Goal: Transaction & Acquisition: Purchase product/service

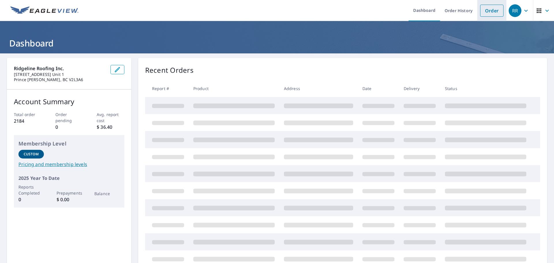
click at [480, 5] on link "Order" at bounding box center [491, 11] width 23 height 12
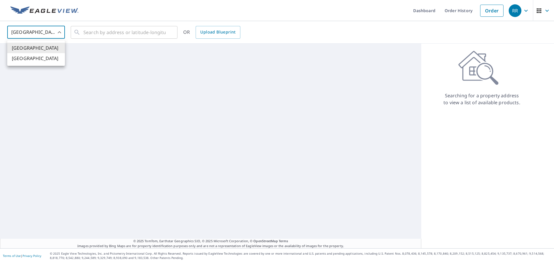
click at [22, 25] on body "RR RR Dashboard Order History Order RR United States US ​ ​ OR Upload Blueprint…" at bounding box center [277, 131] width 554 height 263
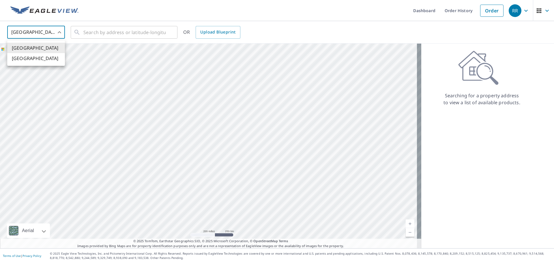
click at [24, 58] on li "[GEOGRAPHIC_DATA]" at bounding box center [36, 58] width 58 height 10
type input "CA"
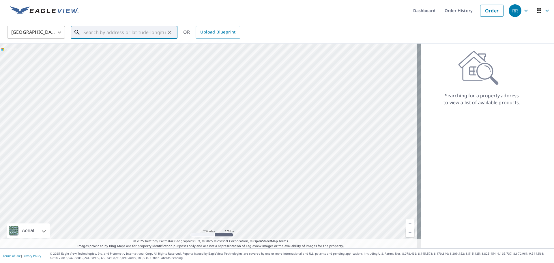
click at [94, 32] on input "text" at bounding box center [124, 32] width 82 height 16
paste input "3195 Granite Park RD, Nanaimo"
click at [102, 49] on span "3195 GRANITE PARK RD NANAIMO BC V9T3C8" at bounding box center [127, 49] width 91 height 7
type input "3195 GRANITE PARK RD NANAIMO BC V9T3C8"
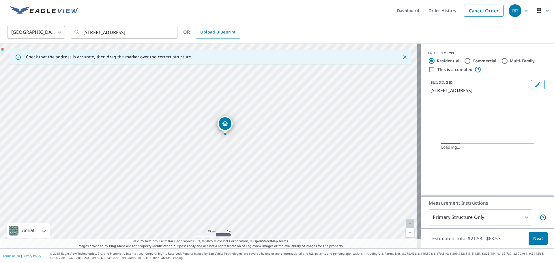
drag, startPoint x: 180, startPoint y: 112, endPoint x: 233, endPoint y: 147, distance: 63.5
click at [233, 147] on div "3195 GRANITE PARK RD NANAIMO BC V9T3C8" at bounding box center [211, 146] width 422 height 205
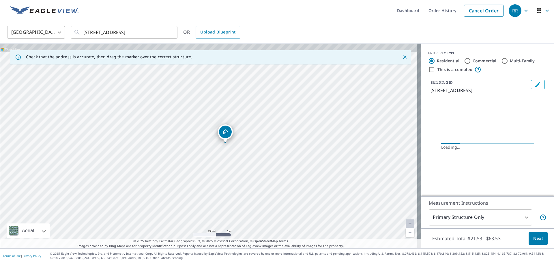
drag, startPoint x: 222, startPoint y: 142, endPoint x: 222, endPoint y: 159, distance: 16.7
click at [222, 159] on div "3195 GRANITE PARK RD NANAIMO BC V9T3C8" at bounding box center [211, 146] width 422 height 205
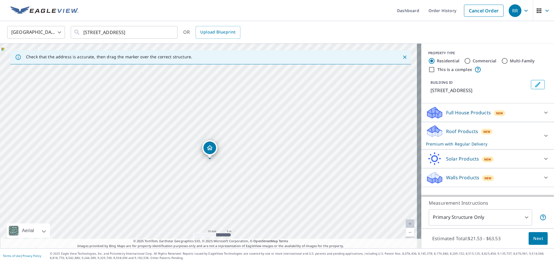
drag, startPoint x: 188, startPoint y: 134, endPoint x: 189, endPoint y: 147, distance: 13.3
click at [189, 147] on div "3195 GRANITE PARK RD NANAIMO BC V9T3C8" at bounding box center [211, 146] width 422 height 205
drag, startPoint x: 207, startPoint y: 146, endPoint x: 208, endPoint y: 153, distance: 7.6
drag, startPoint x: 153, startPoint y: 139, endPoint x: 163, endPoint y: 158, distance: 20.7
click at [154, 150] on div "3195 GRANITE PARK RD NANAIMO BC V9T3C8" at bounding box center [211, 146] width 422 height 205
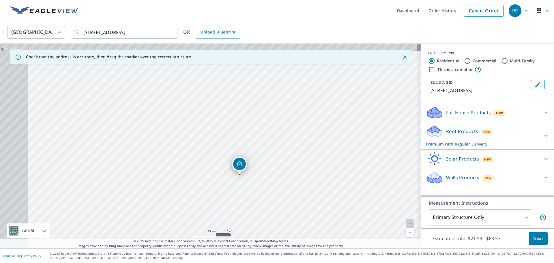
drag, startPoint x: 187, startPoint y: 168, endPoint x: 217, endPoint y: 176, distance: 30.8
click at [217, 176] on div "3195 GRANITE PARK RD NANAIMO BC V9T3C8" at bounding box center [211, 146] width 422 height 205
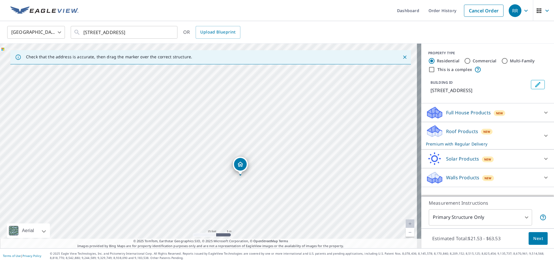
click at [534, 241] on span "Next" at bounding box center [539, 238] width 10 height 7
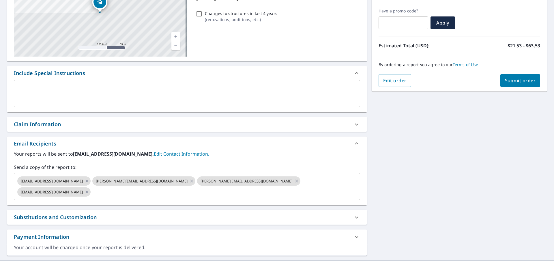
scroll to position [94, 0]
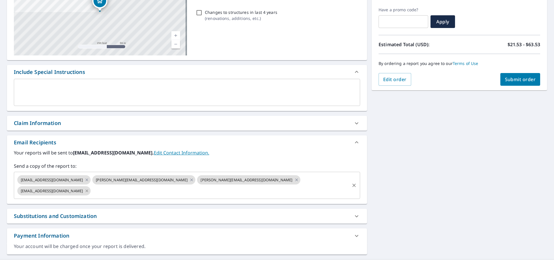
click at [89, 188] on icon at bounding box center [87, 191] width 5 height 6
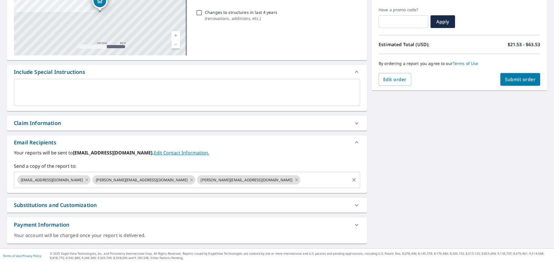
click at [295, 181] on icon at bounding box center [297, 180] width 5 height 6
click at [189, 181] on icon at bounding box center [191, 180] width 5 height 6
checkbox input "true"
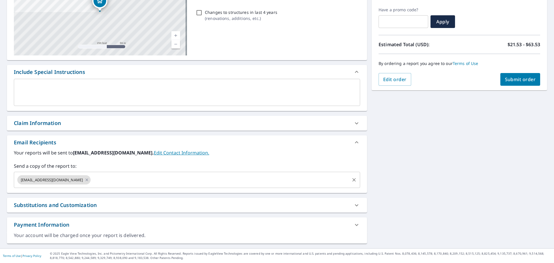
click at [120, 181] on input "text" at bounding box center [221, 179] width 258 height 11
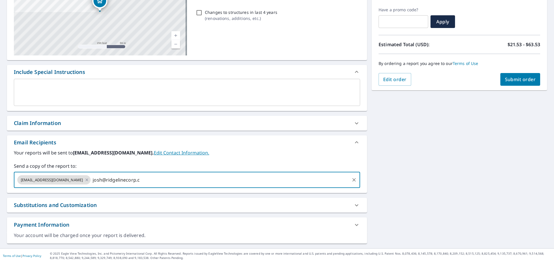
type input "josh@ridgelinecorp.ca"
click at [521, 83] on button "Submit order" at bounding box center [521, 79] width 40 height 13
checkbox input "true"
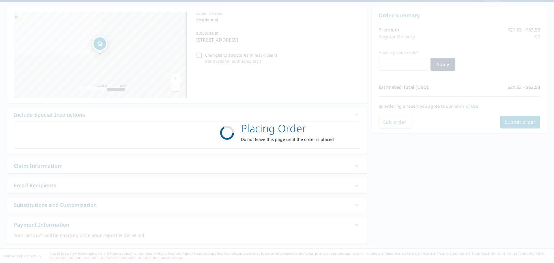
scroll to position [51, 0]
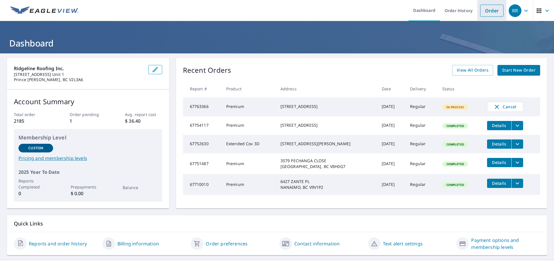
drag, startPoint x: 494, startPoint y: 8, endPoint x: 480, endPoint y: 9, distance: 13.9
click at [493, 8] on link "Order" at bounding box center [491, 11] width 23 height 12
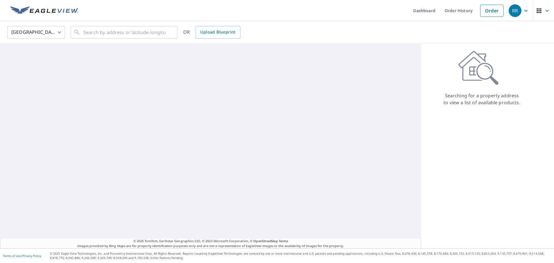
click at [52, 37] on body "RR RR Dashboard Order History Order RR [GEOGRAPHIC_DATA] [GEOGRAPHIC_DATA] ​ ​ …" at bounding box center [277, 131] width 554 height 263
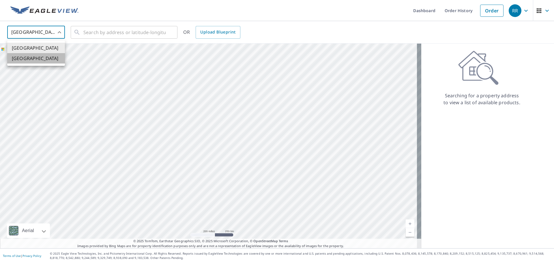
click at [51, 62] on li "[GEOGRAPHIC_DATA]" at bounding box center [36, 58] width 58 height 10
type input "CA"
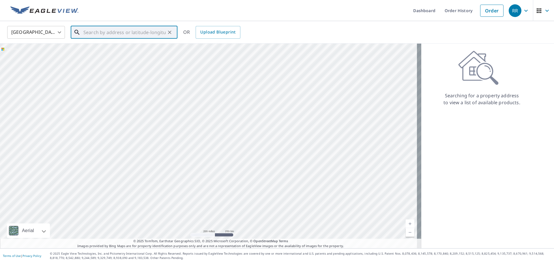
click at [89, 29] on input "text" at bounding box center [124, 32] width 82 height 16
paste input "[STREET_ADDRESS][PERSON_NAME]"
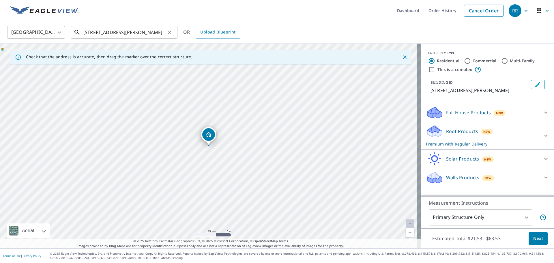
click at [138, 36] on input "[STREET_ADDRESS][PERSON_NAME]" at bounding box center [124, 32] width 82 height 16
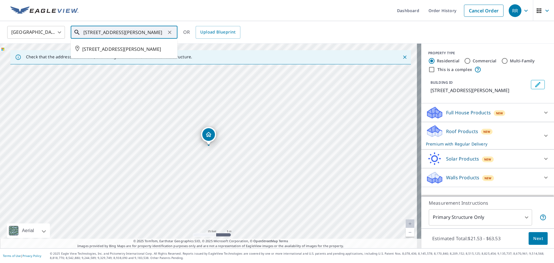
type input "[STREET_ADDRESS][PERSON_NAME]"
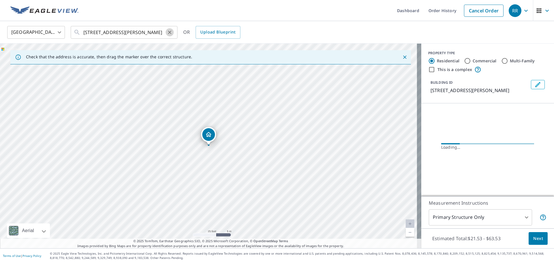
click at [169, 31] on icon "Clear" at bounding box center [170, 32] width 6 height 6
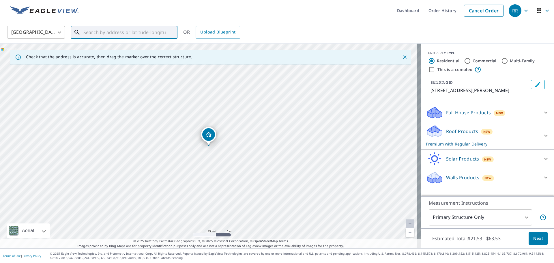
click at [150, 33] on input "text" at bounding box center [124, 32] width 82 height 16
paste input "[STREET_ADDRESS][PERSON_NAME] nanoose bay"
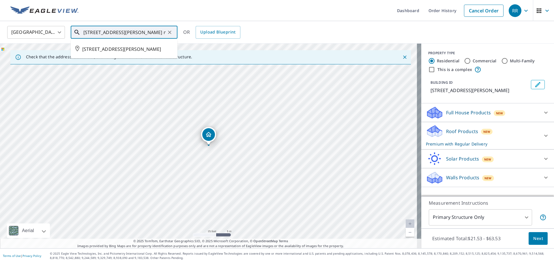
type input "[STREET_ADDRESS][PERSON_NAME] nanoose bay"
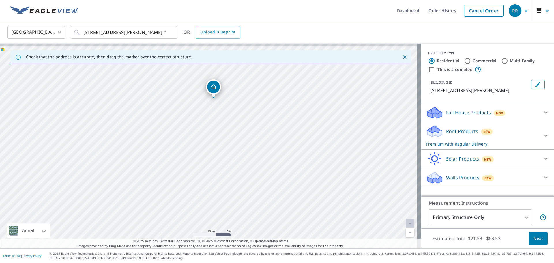
drag, startPoint x: 257, startPoint y: 157, endPoint x: 261, endPoint y: 118, distance: 39.2
click at [261, 118] on div "[STREET_ADDRESS][PERSON_NAME]" at bounding box center [211, 146] width 422 height 205
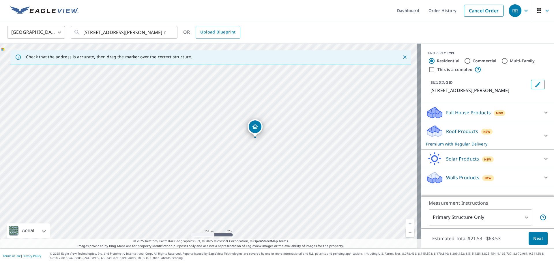
drag, startPoint x: 285, startPoint y: 138, endPoint x: 273, endPoint y: 145, distance: 14.0
click at [273, 145] on div "[STREET_ADDRESS][PERSON_NAME]" at bounding box center [211, 146] width 422 height 205
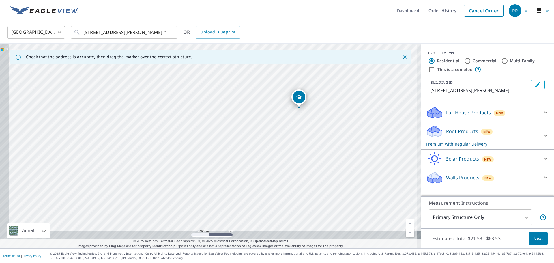
drag, startPoint x: 182, startPoint y: 191, endPoint x: 207, endPoint y: 153, distance: 45.2
click at [207, 153] on div "[STREET_ADDRESS][PERSON_NAME]" at bounding box center [211, 146] width 422 height 205
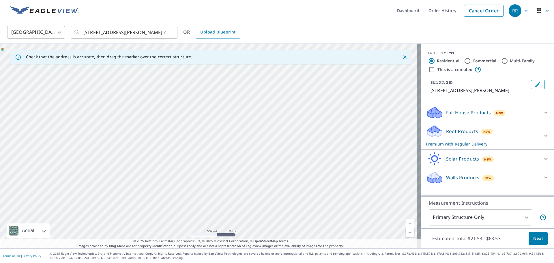
drag, startPoint x: 221, startPoint y: 146, endPoint x: 232, endPoint y: 114, distance: 33.5
click at [232, 114] on div "[STREET_ADDRESS][PERSON_NAME]" at bounding box center [211, 146] width 422 height 205
drag, startPoint x: 286, startPoint y: 164, endPoint x: 198, endPoint y: 196, distance: 93.7
click at [198, 196] on div "[STREET_ADDRESS][PERSON_NAME]" at bounding box center [211, 146] width 422 height 205
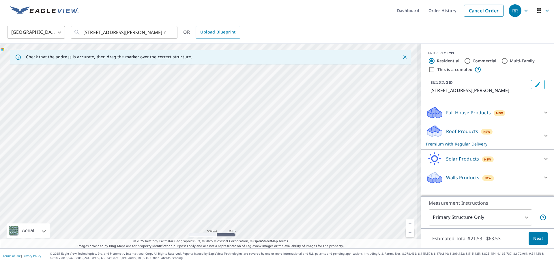
drag, startPoint x: 267, startPoint y: 111, endPoint x: 283, endPoint y: 194, distance: 84.9
click at [282, 194] on div "[STREET_ADDRESS][PERSON_NAME]" at bounding box center [211, 146] width 422 height 205
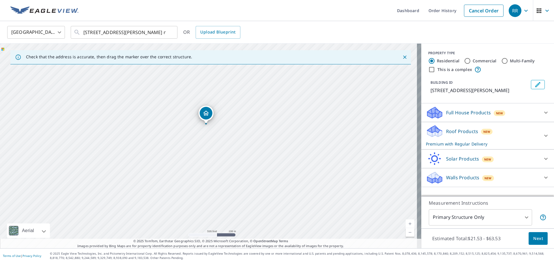
drag, startPoint x: 196, startPoint y: 93, endPoint x: 200, endPoint y: 144, distance: 51.5
click at [198, 145] on div "[STREET_ADDRESS][PERSON_NAME]" at bounding box center [211, 146] width 422 height 205
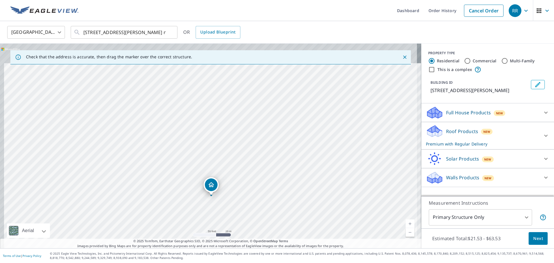
drag, startPoint x: 260, startPoint y: 155, endPoint x: 266, endPoint y: 185, distance: 30.2
click at [266, 185] on div "[STREET_ADDRESS][PERSON_NAME]" at bounding box center [211, 146] width 422 height 205
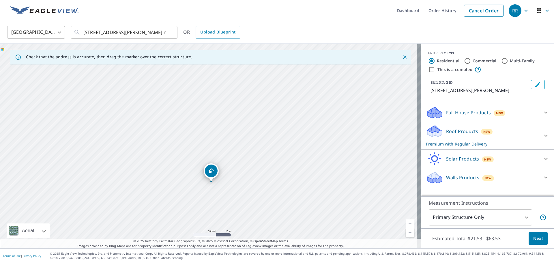
drag, startPoint x: 274, startPoint y: 183, endPoint x: 276, endPoint y: 150, distance: 33.6
click at [276, 150] on div "[STREET_ADDRESS][PERSON_NAME]" at bounding box center [211, 146] width 422 height 205
drag, startPoint x: 210, startPoint y: 173, endPoint x: 251, endPoint y: 171, distance: 41.1
click at [251, 171] on div "[STREET_ADDRESS][PERSON_NAME]" at bounding box center [211, 146] width 422 height 205
drag, startPoint x: 288, startPoint y: 130, endPoint x: 299, endPoint y: 133, distance: 12.1
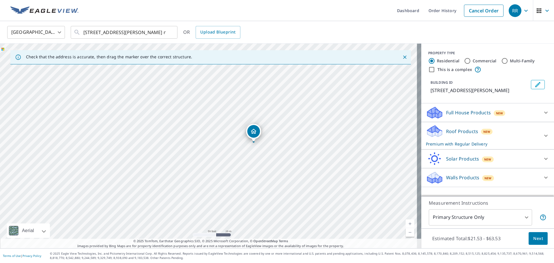
click at [299, 133] on div "[STREET_ADDRESS][PERSON_NAME]" at bounding box center [211, 146] width 422 height 205
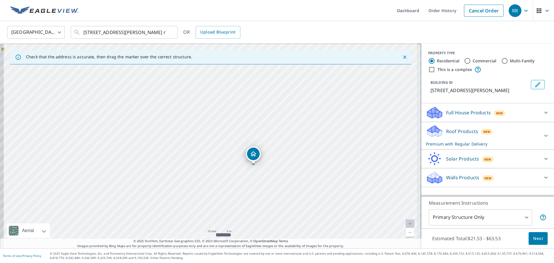
drag, startPoint x: 284, startPoint y: 134, endPoint x: 322, endPoint y: 141, distance: 38.8
click at [322, 141] on div "[STREET_ADDRESS][PERSON_NAME]" at bounding box center [211, 146] width 422 height 205
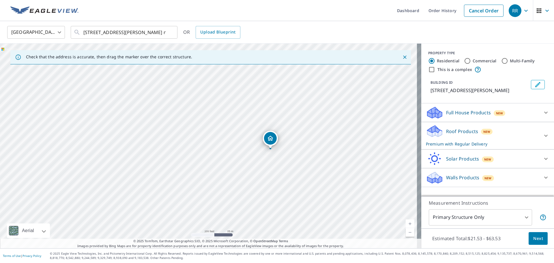
drag, startPoint x: 355, startPoint y: 111, endPoint x: 324, endPoint y: 121, distance: 32.6
click at [324, 121] on div "[STREET_ADDRESS][PERSON_NAME]" at bounding box center [211, 146] width 422 height 205
drag, startPoint x: 318, startPoint y: 151, endPoint x: 315, endPoint y: 159, distance: 8.8
click at [315, 159] on div "[STREET_ADDRESS][PERSON_NAME]" at bounding box center [211, 146] width 422 height 205
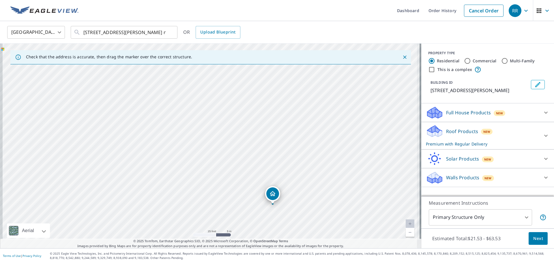
drag, startPoint x: 277, startPoint y: 176, endPoint x: 280, endPoint y: 163, distance: 13.4
click at [280, 163] on div "[STREET_ADDRESS][PERSON_NAME]" at bounding box center [211, 146] width 422 height 205
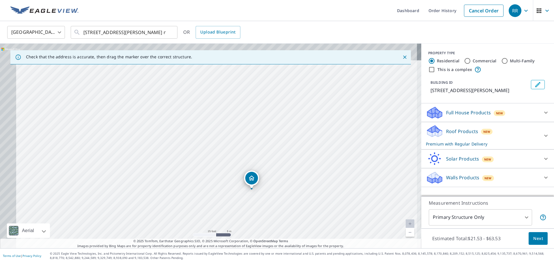
drag, startPoint x: 251, startPoint y: 160, endPoint x: 294, endPoint y: 204, distance: 61.7
click at [294, 204] on div "[STREET_ADDRESS][PERSON_NAME]" at bounding box center [211, 146] width 422 height 205
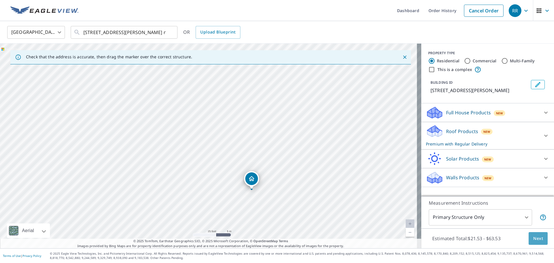
click at [534, 239] on span "Next" at bounding box center [539, 238] width 10 height 7
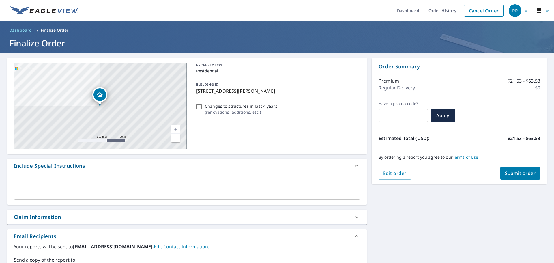
scroll to position [94, 0]
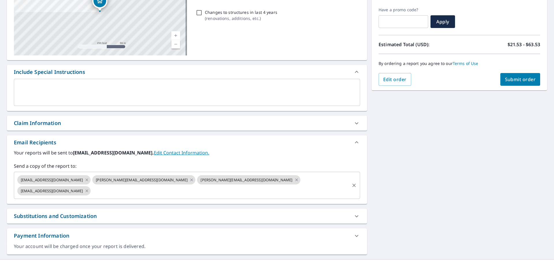
click at [89, 188] on icon at bounding box center [87, 191] width 5 height 6
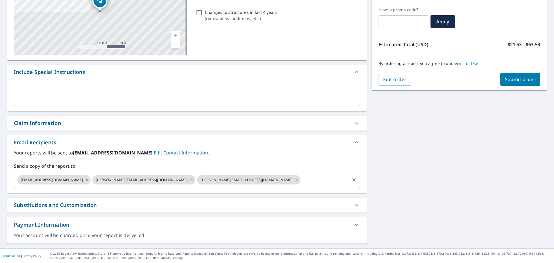
drag, startPoint x: 172, startPoint y: 180, endPoint x: 161, endPoint y: 179, distance: 11.0
click at [295, 180] on icon at bounding box center [297, 180] width 5 height 6
click at [189, 181] on icon at bounding box center [191, 180] width 5 height 6
checkbox input "true"
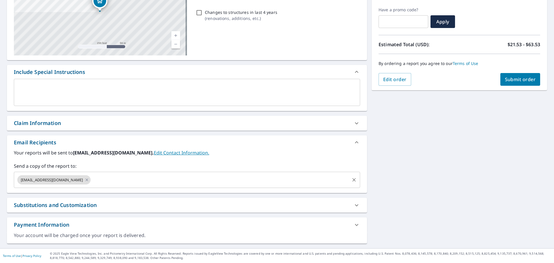
click at [122, 180] on input "text" at bounding box center [221, 179] width 258 height 11
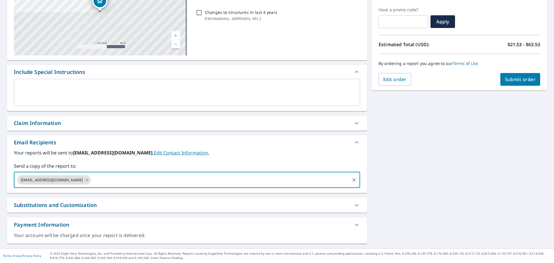
type input "j"
type input "[PERSON_NAME][EMAIL_ADDRESS][DOMAIN_NAME]"
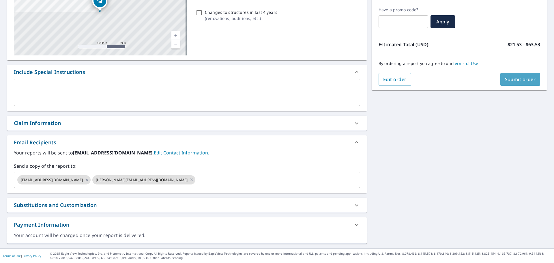
click at [518, 79] on span "Submit order" at bounding box center [520, 79] width 31 height 6
checkbox input "true"
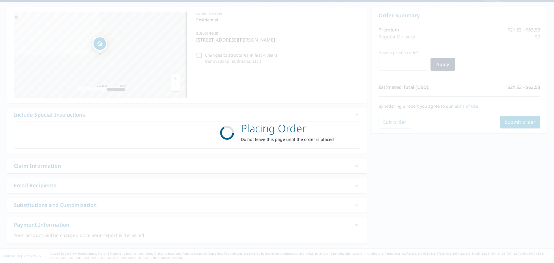
scroll to position [51, 0]
